Goal: Task Accomplishment & Management: Use online tool/utility

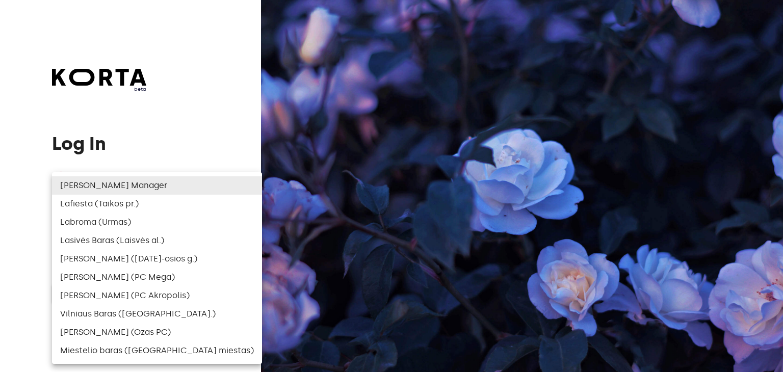
click at [181, 200] on body "beta Log In Select user ​ ​ ​ Log In Log In with e-mail Need an Account? Create…" at bounding box center [391, 186] width 783 height 372
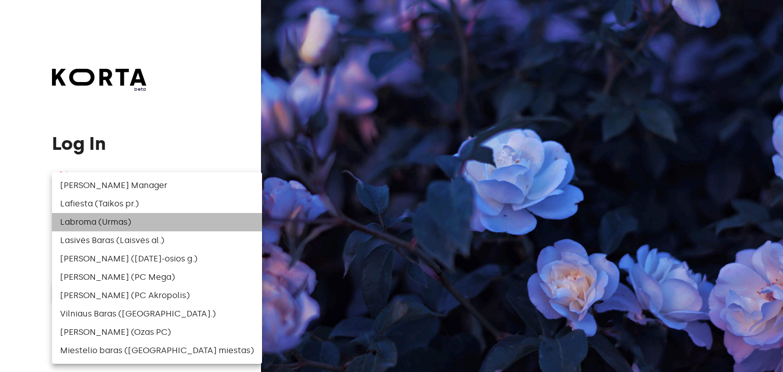
click at [173, 223] on li "Labroma (Urmas)" at bounding box center [157, 222] width 210 height 18
type input "54"
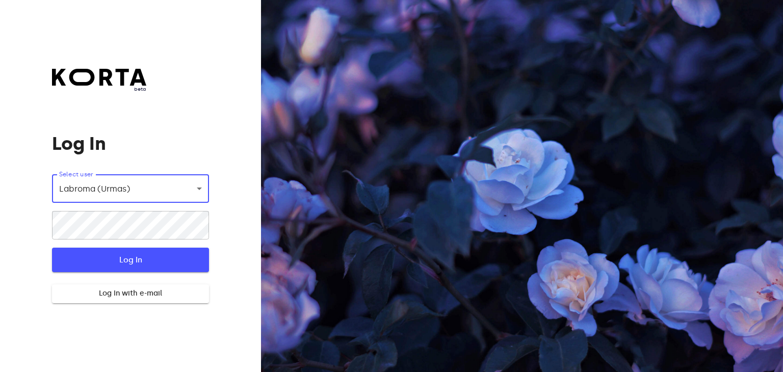
click at [173, 250] on button "Log In" at bounding box center [130, 260] width 156 height 24
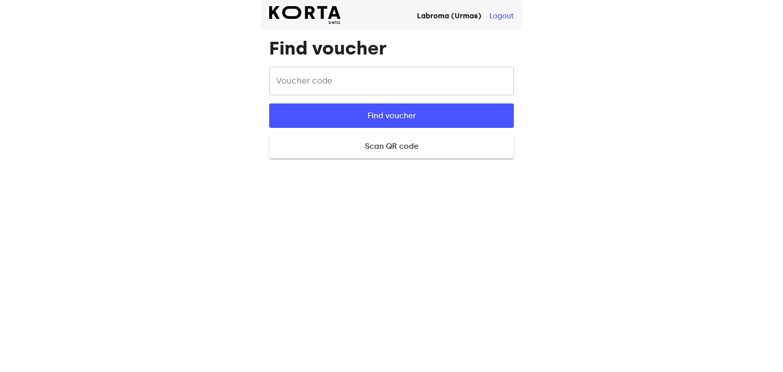
click at [381, 70] on input "text" at bounding box center [391, 81] width 245 height 29
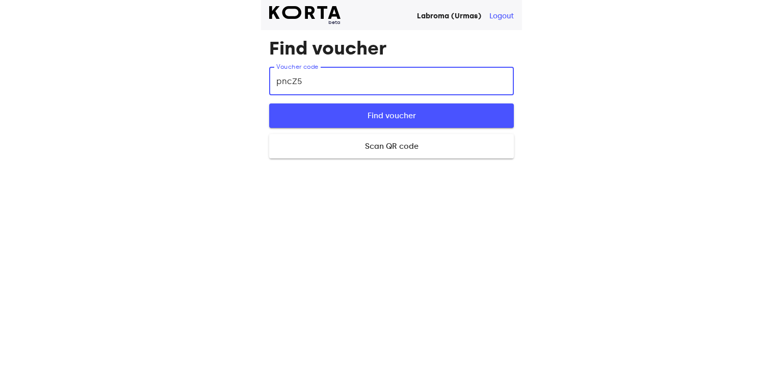
type input "pncZ5"
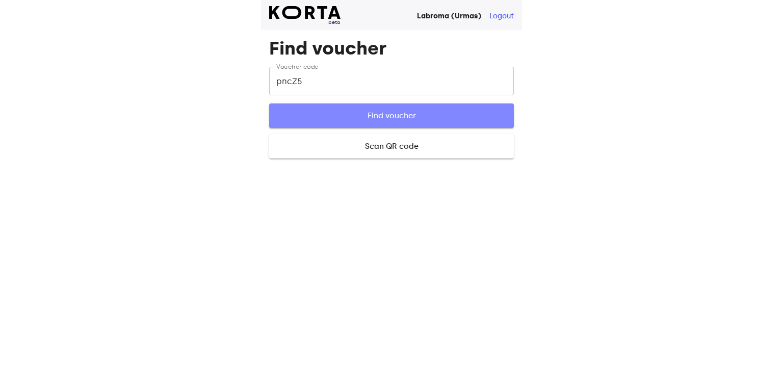
click at [414, 117] on span "Find voucher" at bounding box center [391, 115] width 212 height 13
